Goal: Information Seeking & Learning: Learn about a topic

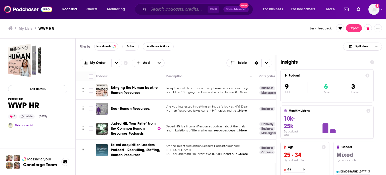
click at [165, 11] on input "Search podcasts, credits, & more..." at bounding box center [177, 9] width 59 height 8
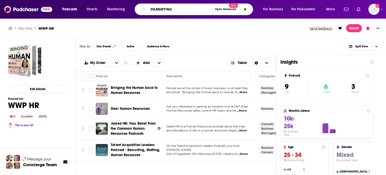
type input "PARENTING"
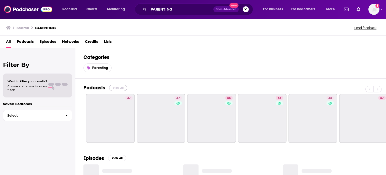
click at [116, 87] on button "View All" at bounding box center [118, 88] width 18 height 6
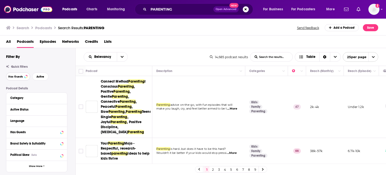
click at [22, 74] on button "Has Guests" at bounding box center [18, 76] width 24 height 8
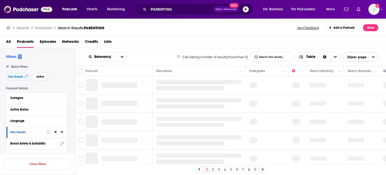
click at [40, 76] on span "Active" at bounding box center [40, 76] width 8 height 3
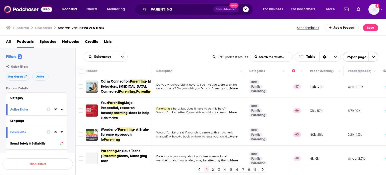
click at [235, 90] on span "...More" at bounding box center [233, 88] width 10 height 4
